Goal: Information Seeking & Learning: Check status

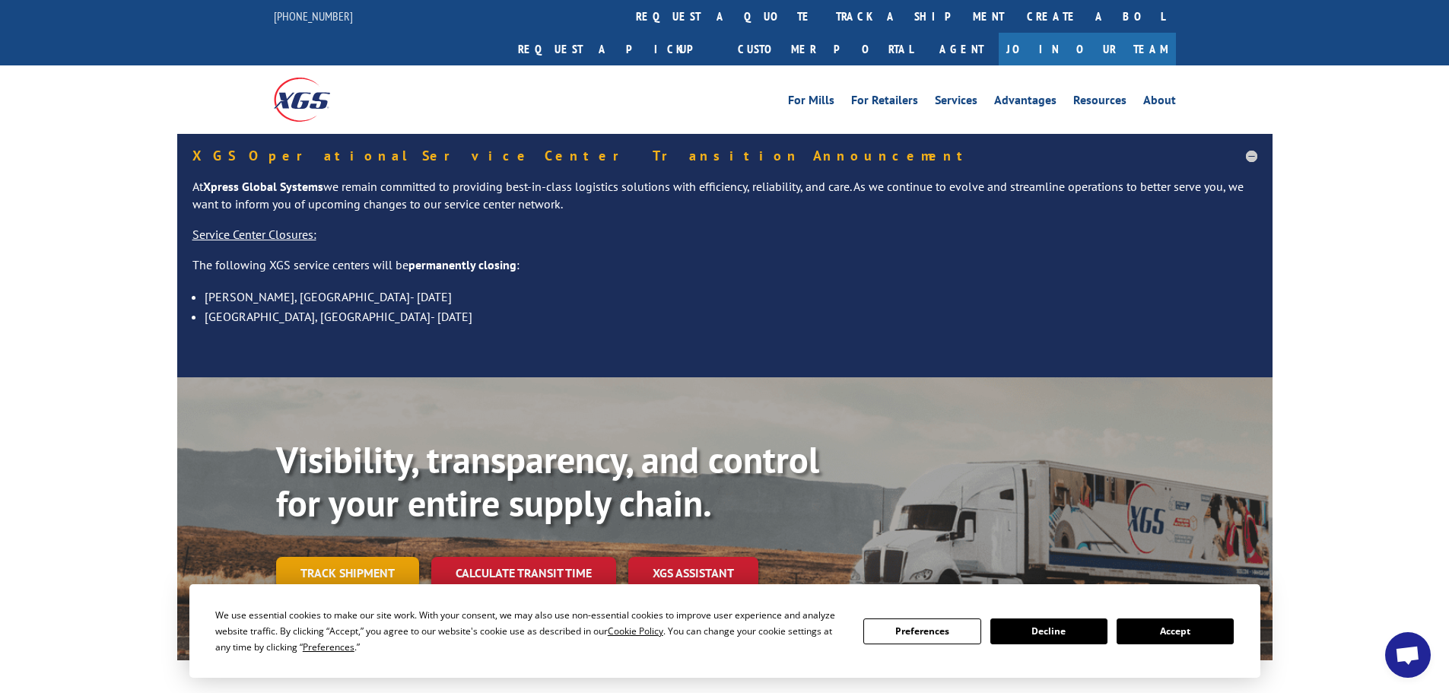
click at [316, 557] on link "Track shipment" at bounding box center [347, 573] width 143 height 32
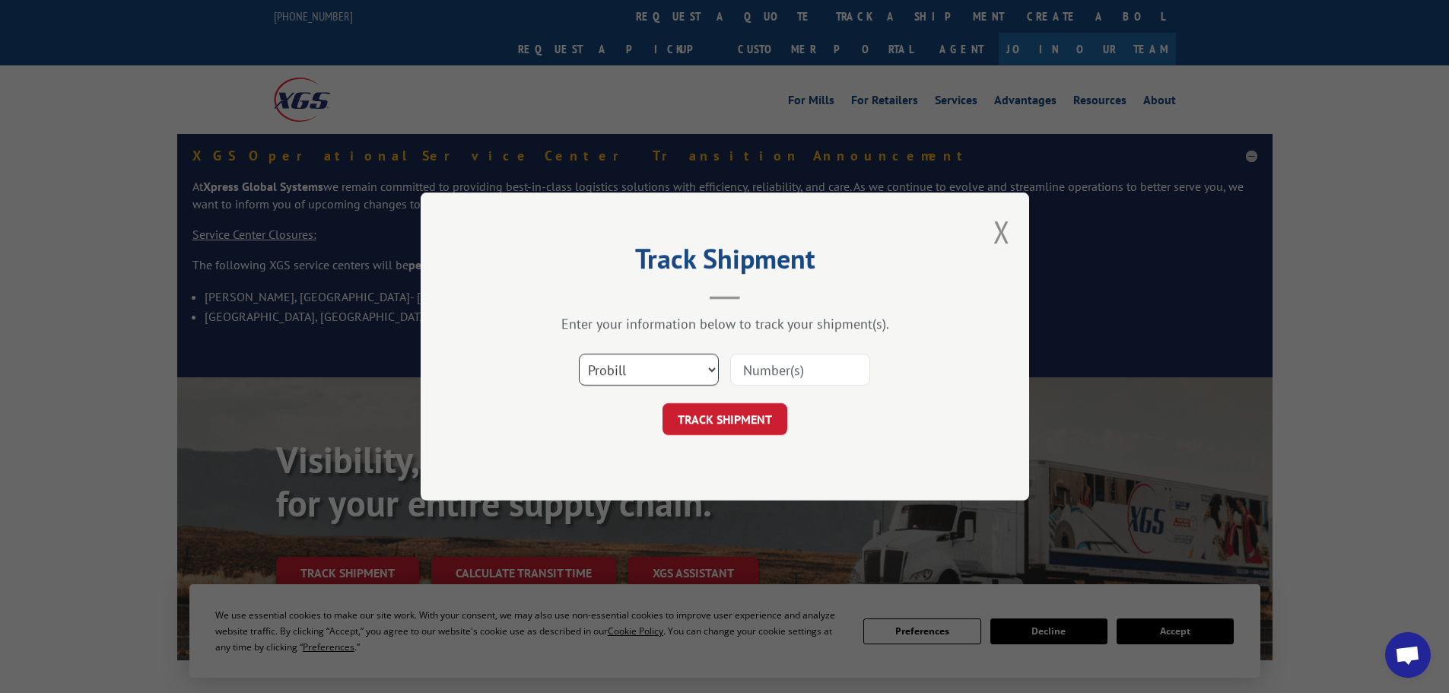
click at [636, 368] on select "Select category... Probill BOL PO" at bounding box center [649, 370] width 140 height 32
drag, startPoint x: 636, startPoint y: 368, endPoint x: 610, endPoint y: 424, distance: 61.9
click at [615, 434] on div "TRACK SHIPMENT" at bounding box center [725, 419] width 456 height 32
click at [645, 354] on select "Select category... Probill BOL PO" at bounding box center [649, 370] width 140 height 32
drag, startPoint x: 645, startPoint y: 354, endPoint x: 584, endPoint y: 444, distance: 109.1
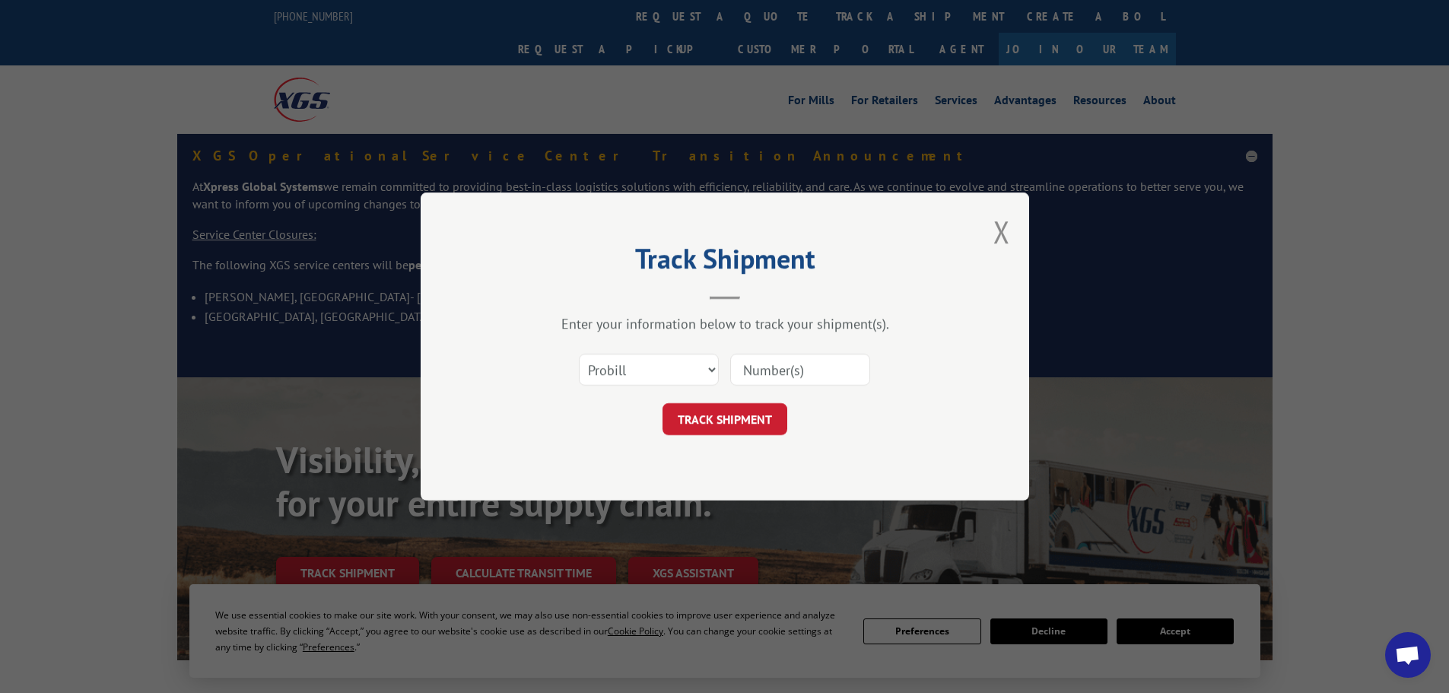
click at [584, 444] on div "Track Shipment Enter your information below to track your shipment(s). Select c…" at bounding box center [725, 346] width 609 height 308
click at [615, 371] on select "Select category... Probill BOL PO" at bounding box center [649, 370] width 140 height 32
select select "bol"
click at [579, 354] on select "Select category... Probill BOL PO" at bounding box center [649, 370] width 140 height 32
click at [777, 367] on input at bounding box center [800, 370] width 140 height 32
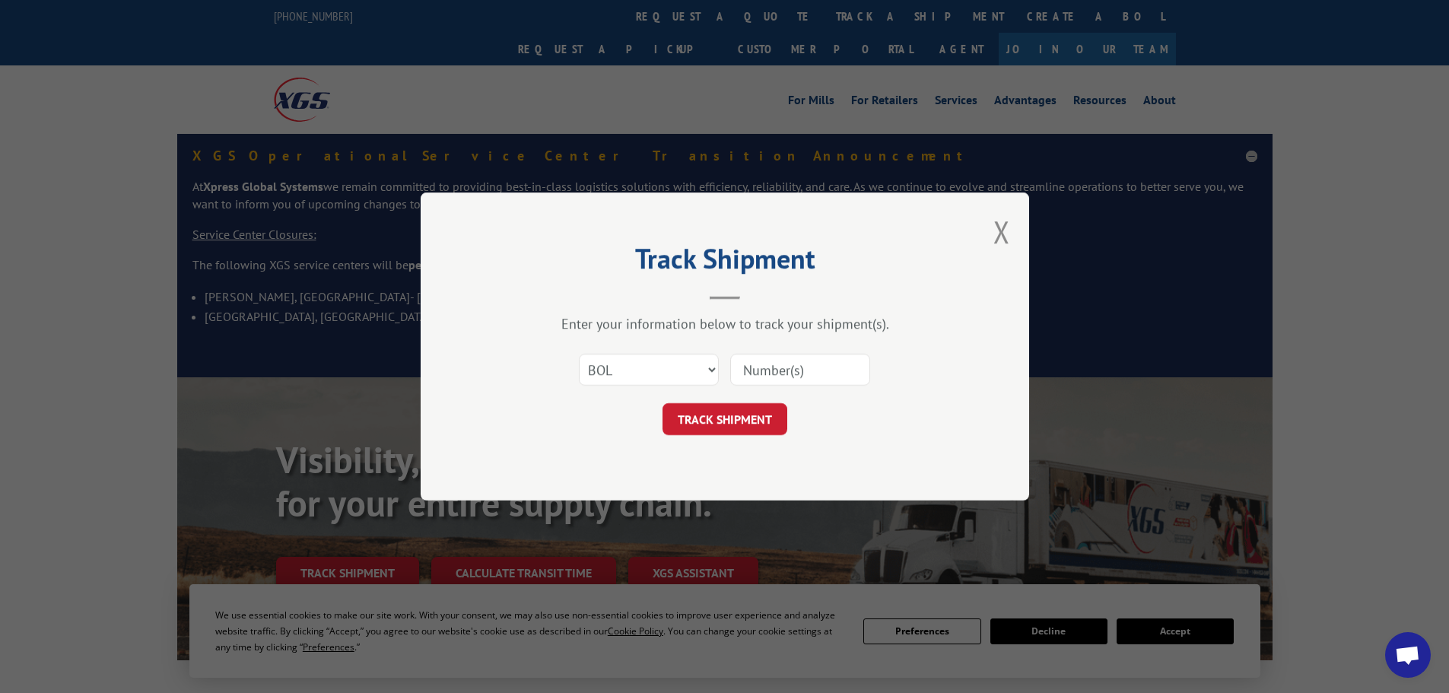
paste input "5990633"
type input "5990633"
click at [749, 422] on button "TRACK SHIPMENT" at bounding box center [725, 419] width 125 height 32
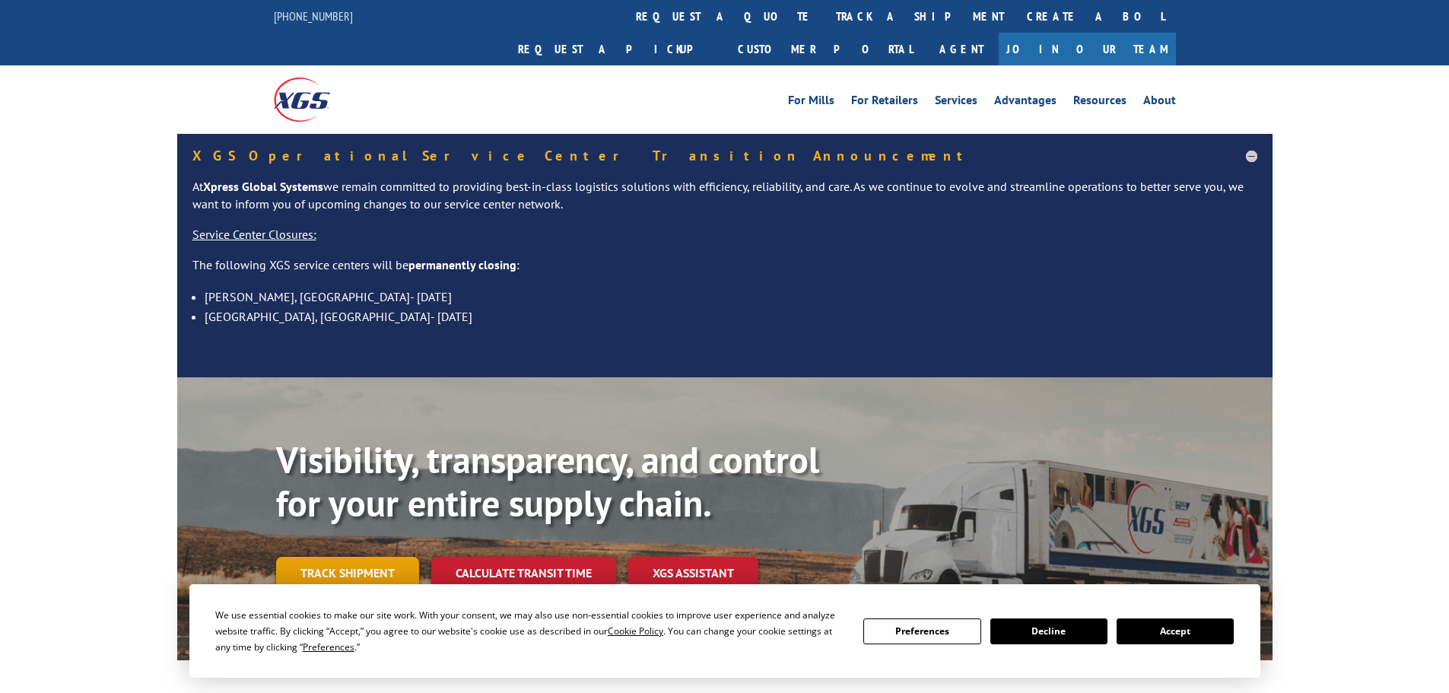
click at [394, 557] on link "Track shipment" at bounding box center [347, 573] width 143 height 32
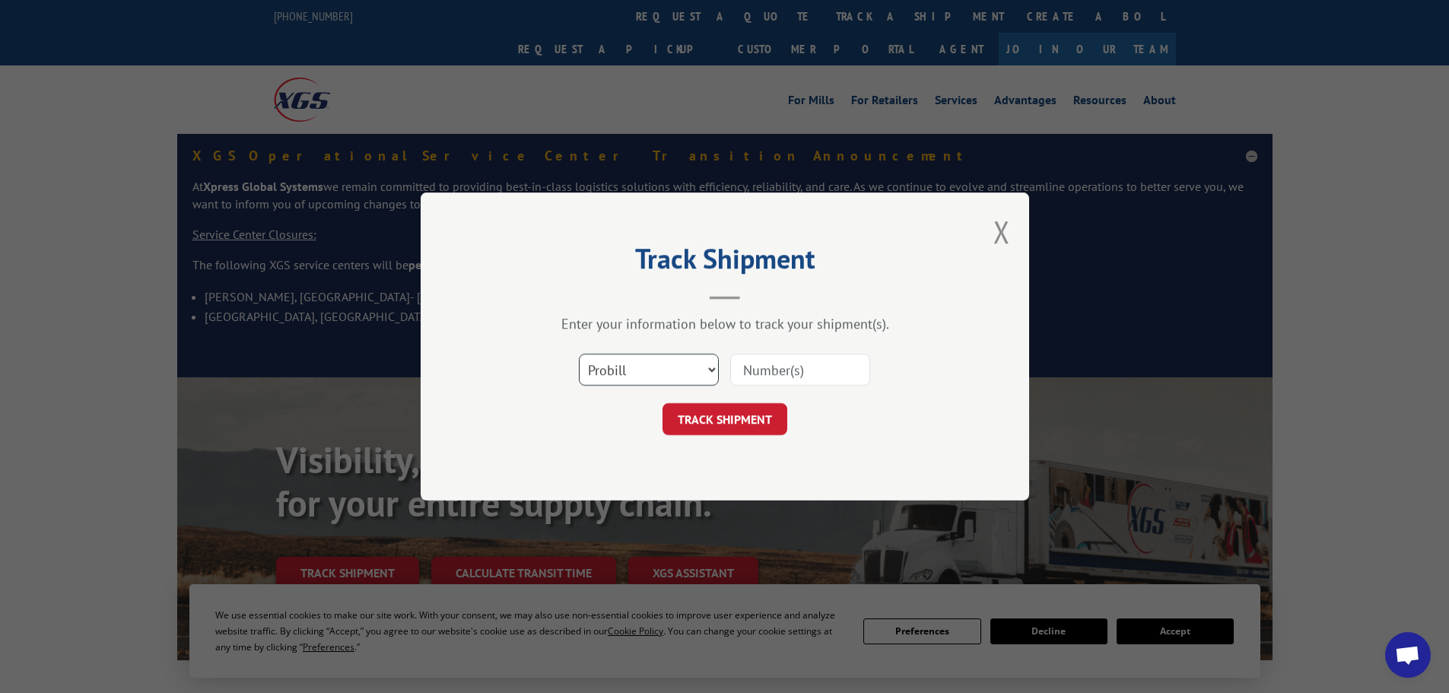
click at [659, 358] on select "Select category... Probill BOL PO" at bounding box center [649, 370] width 140 height 32
select select "bol"
click at [579, 354] on select "Select category... Probill BOL PO" at bounding box center [649, 370] width 140 height 32
click at [787, 377] on input at bounding box center [800, 370] width 140 height 32
paste input "5989416"
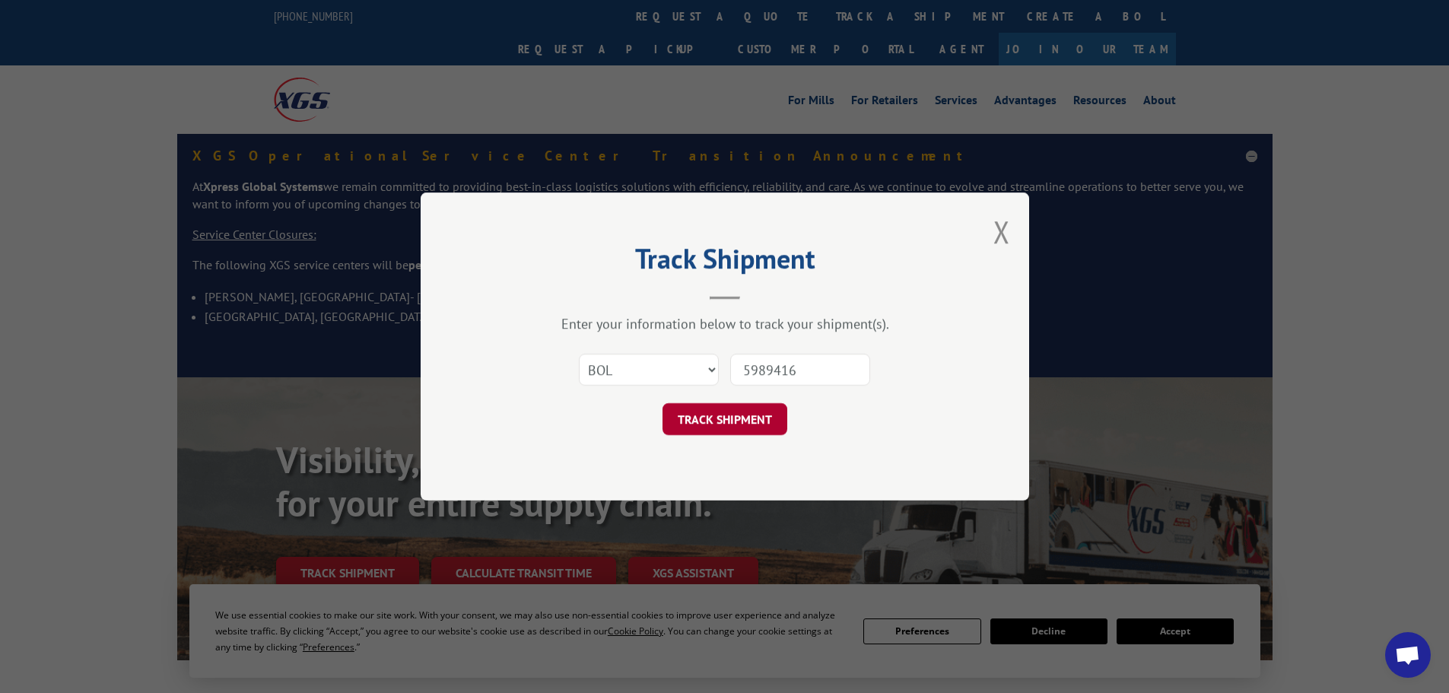
type input "5989416"
click at [726, 423] on button "TRACK SHIPMENT" at bounding box center [725, 419] width 125 height 32
